Goal: Navigation & Orientation: Find specific page/section

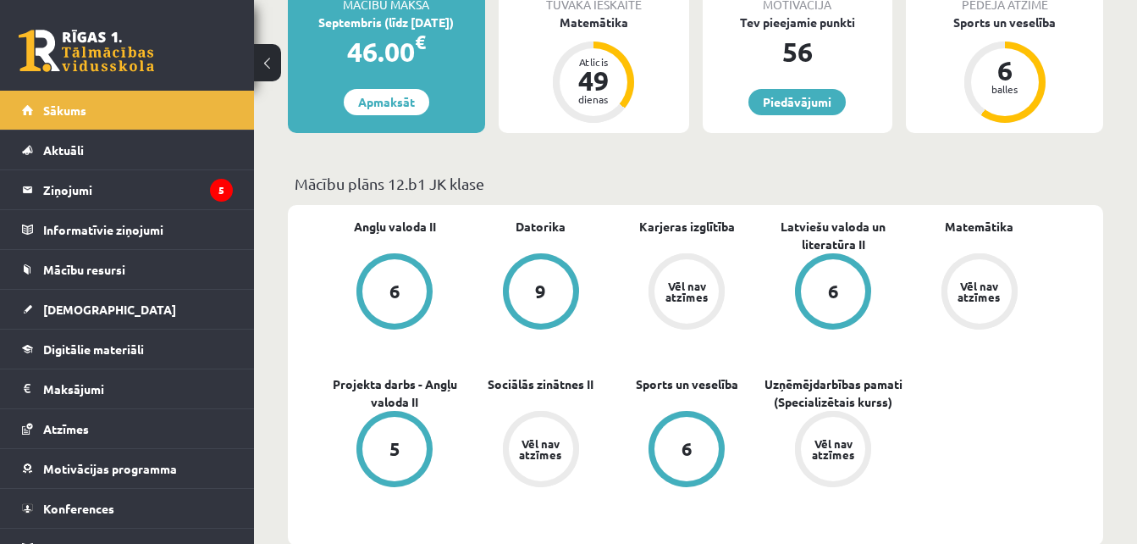
scroll to position [435, 0]
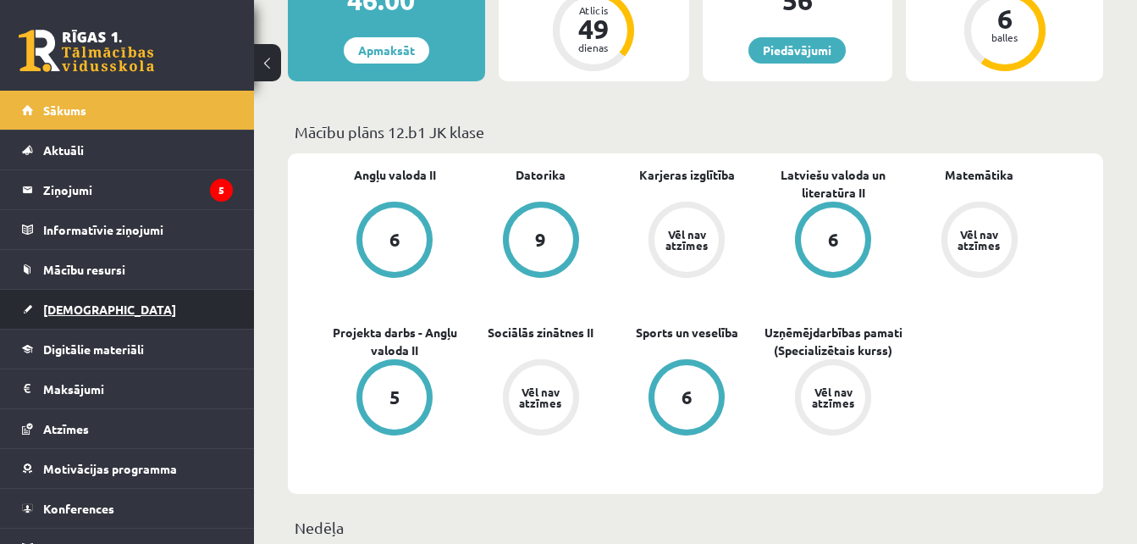
click at [105, 312] on link "[DEMOGRAPHIC_DATA]" at bounding box center [127, 309] width 211 height 39
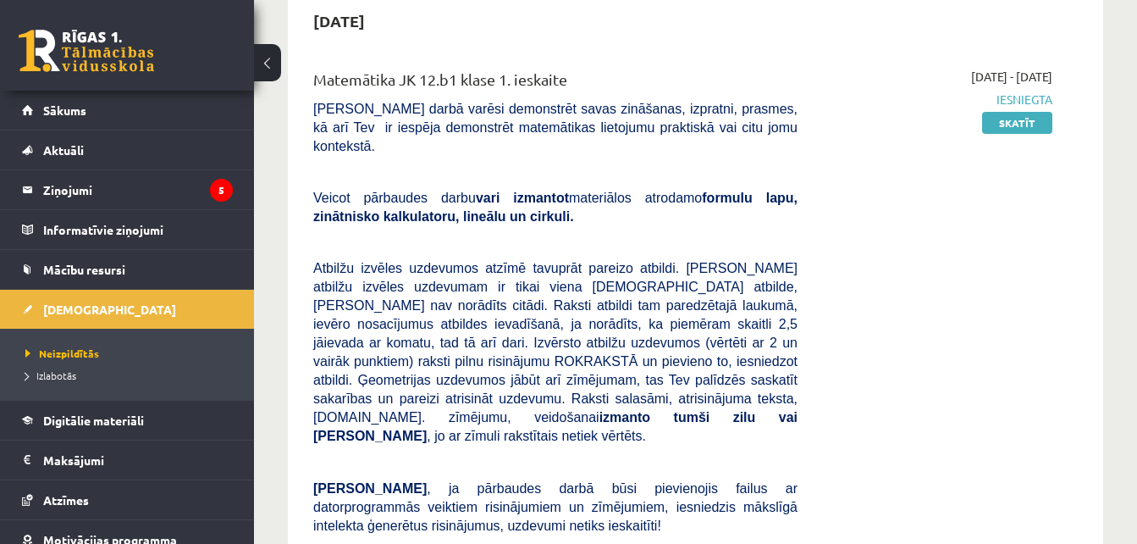
scroll to position [84, 0]
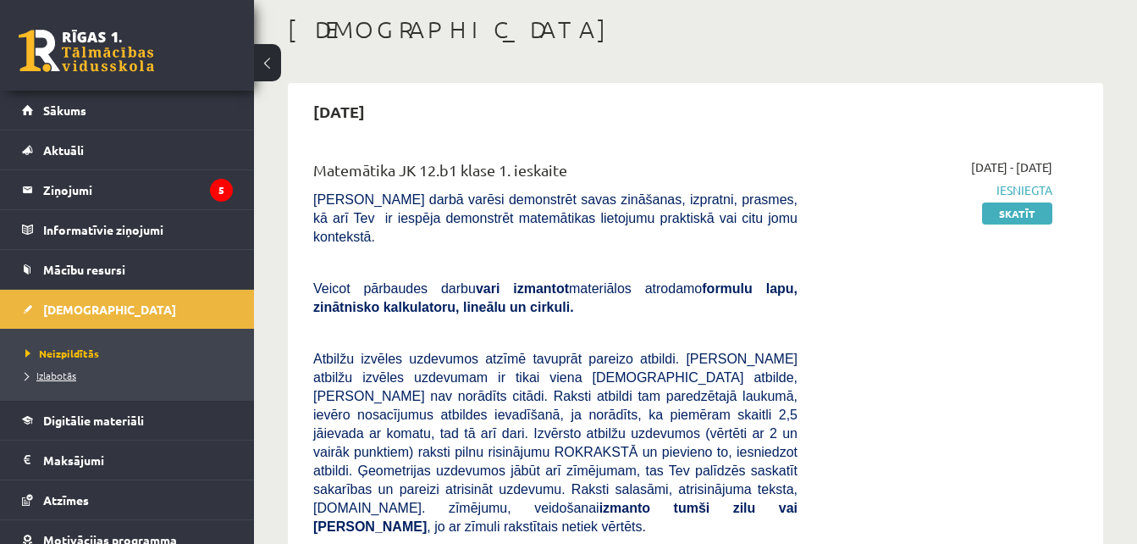
click at [69, 378] on span "Izlabotās" at bounding box center [50, 375] width 51 height 14
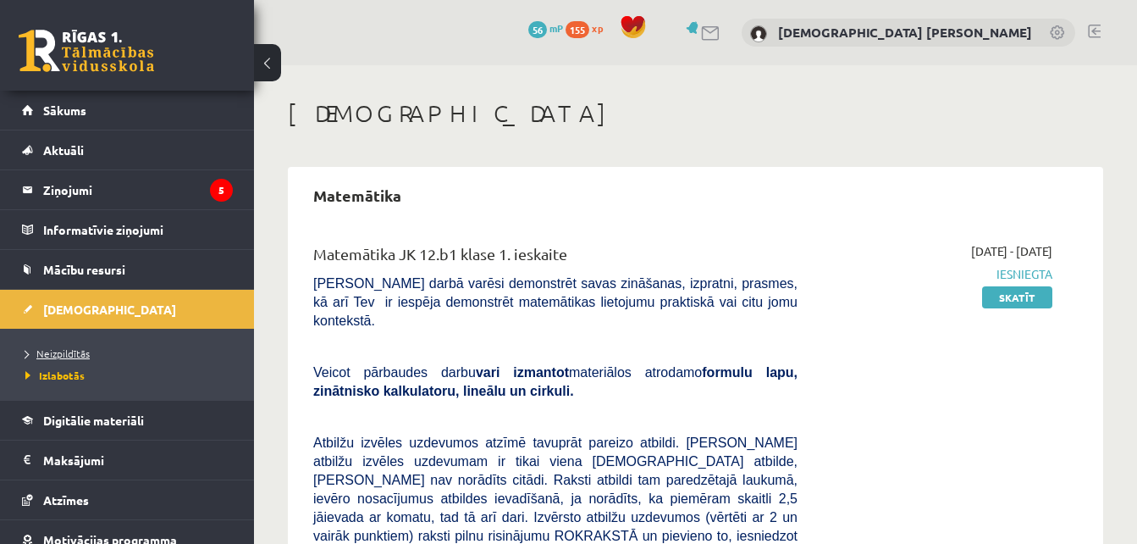
click at [68, 353] on span "Neizpildītās" at bounding box center [57, 353] width 64 height 14
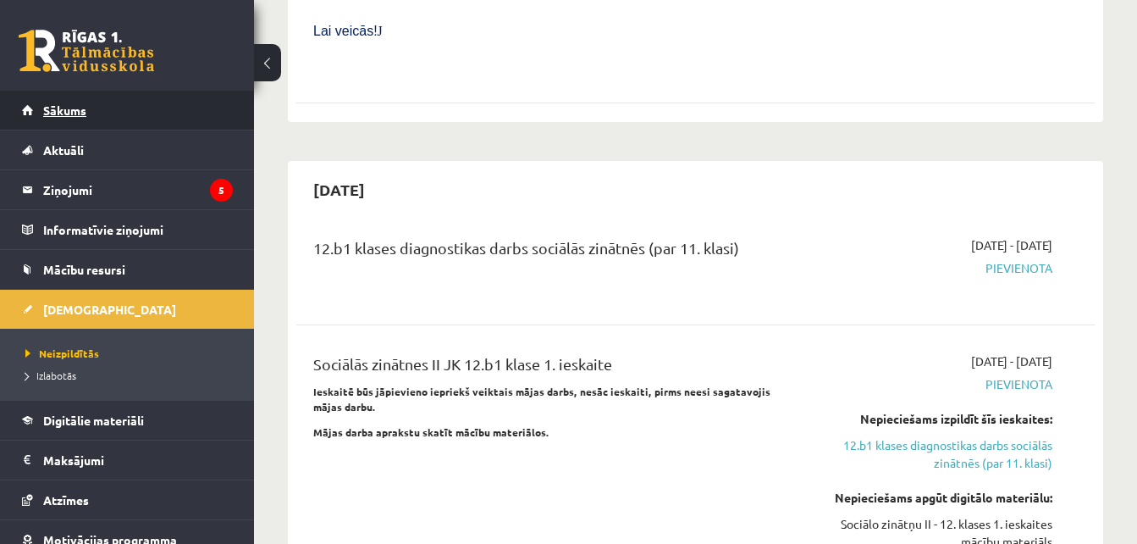
click at [157, 113] on link "Sākums" at bounding box center [127, 110] width 211 height 39
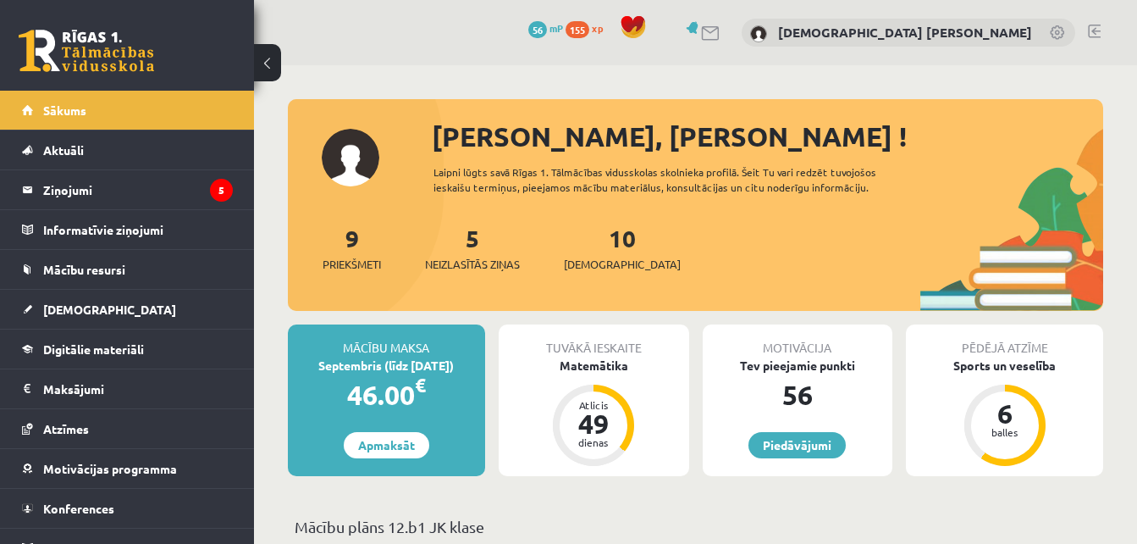
click at [1093, 29] on link at bounding box center [1094, 32] width 13 height 14
